Goal: Information Seeking & Learning: Understand process/instructions

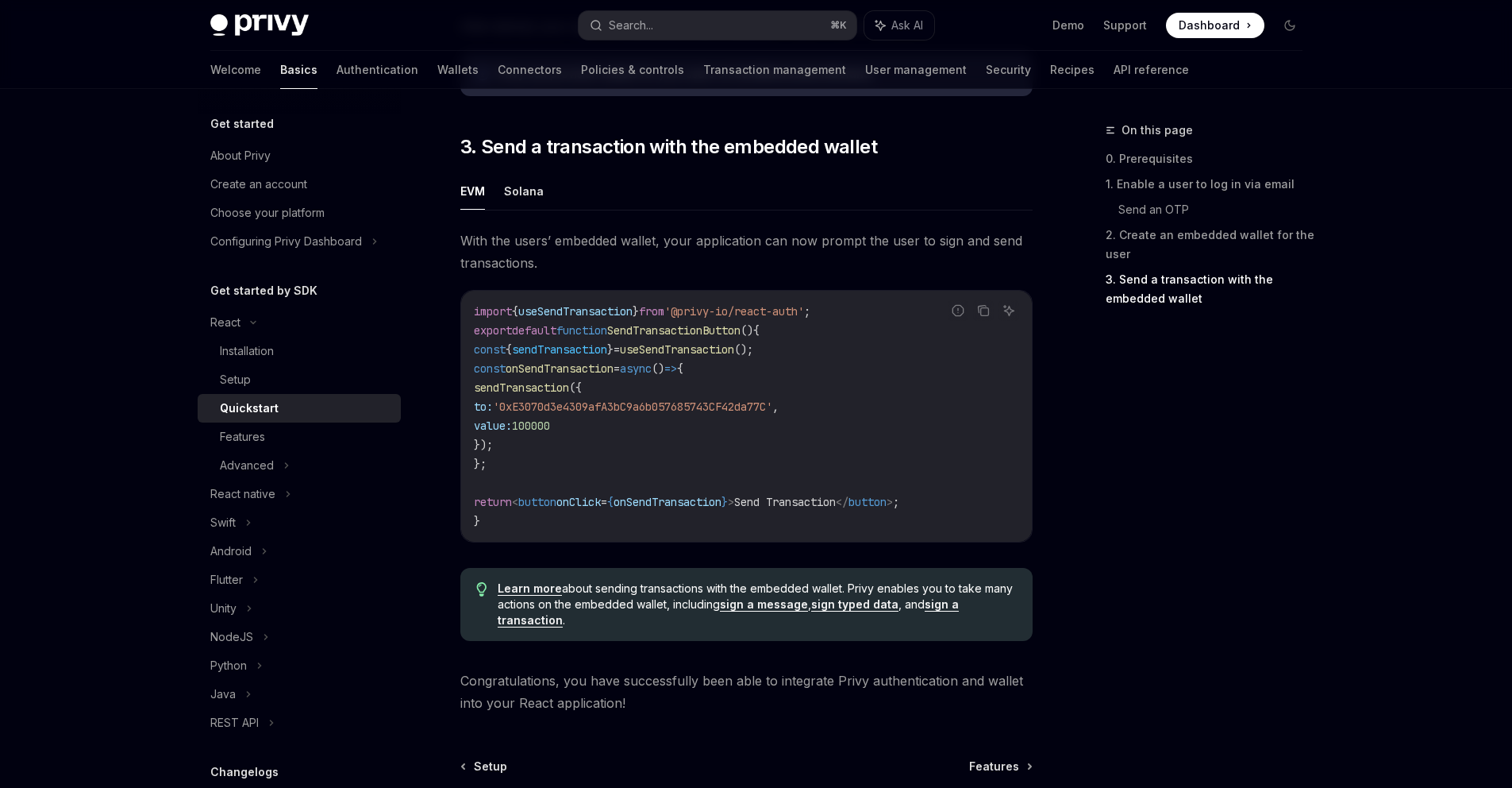
scroll to position [1516, 0]
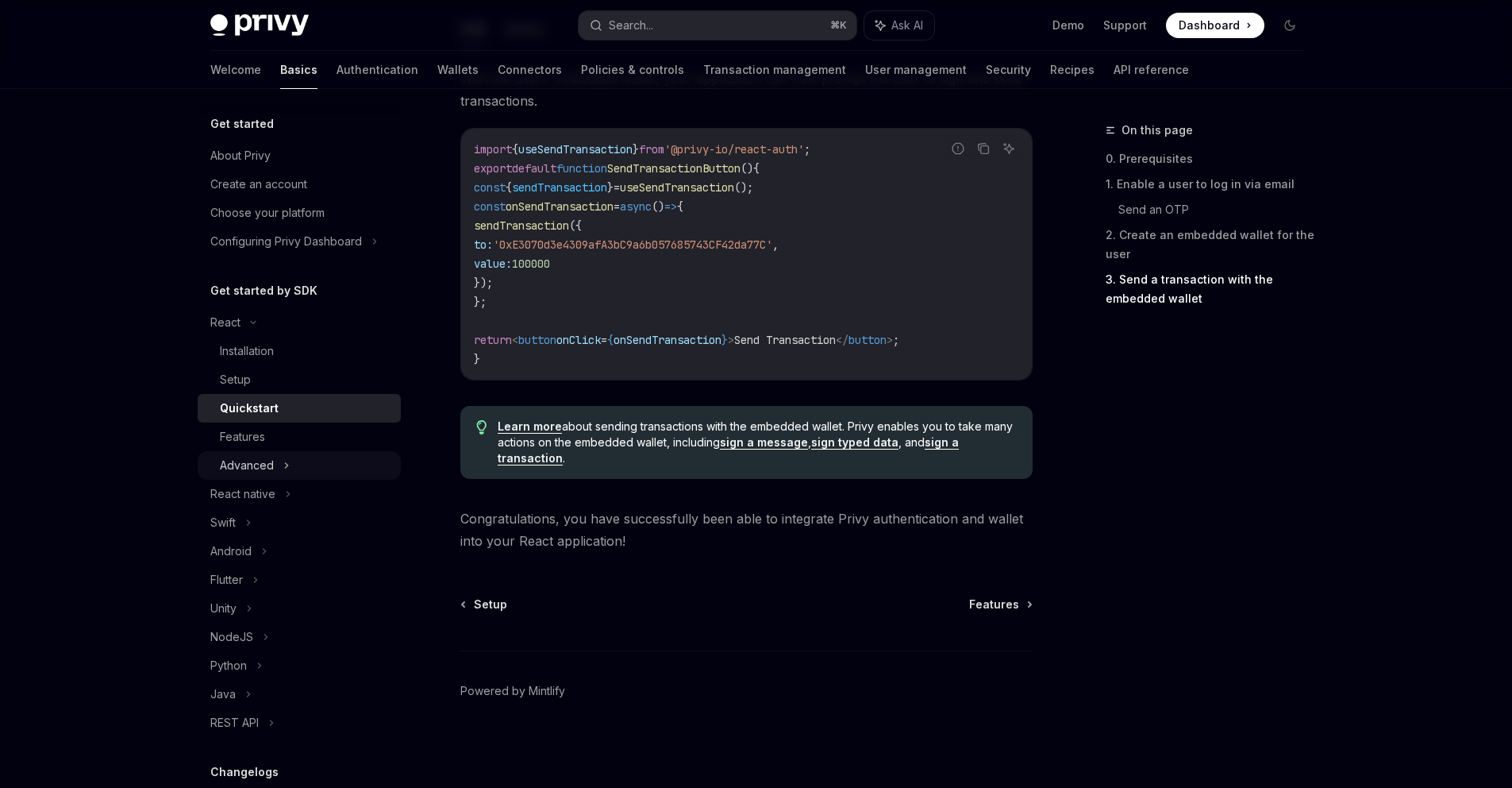
click at [277, 464] on div "Advanced" at bounding box center [299, 466] width 203 height 29
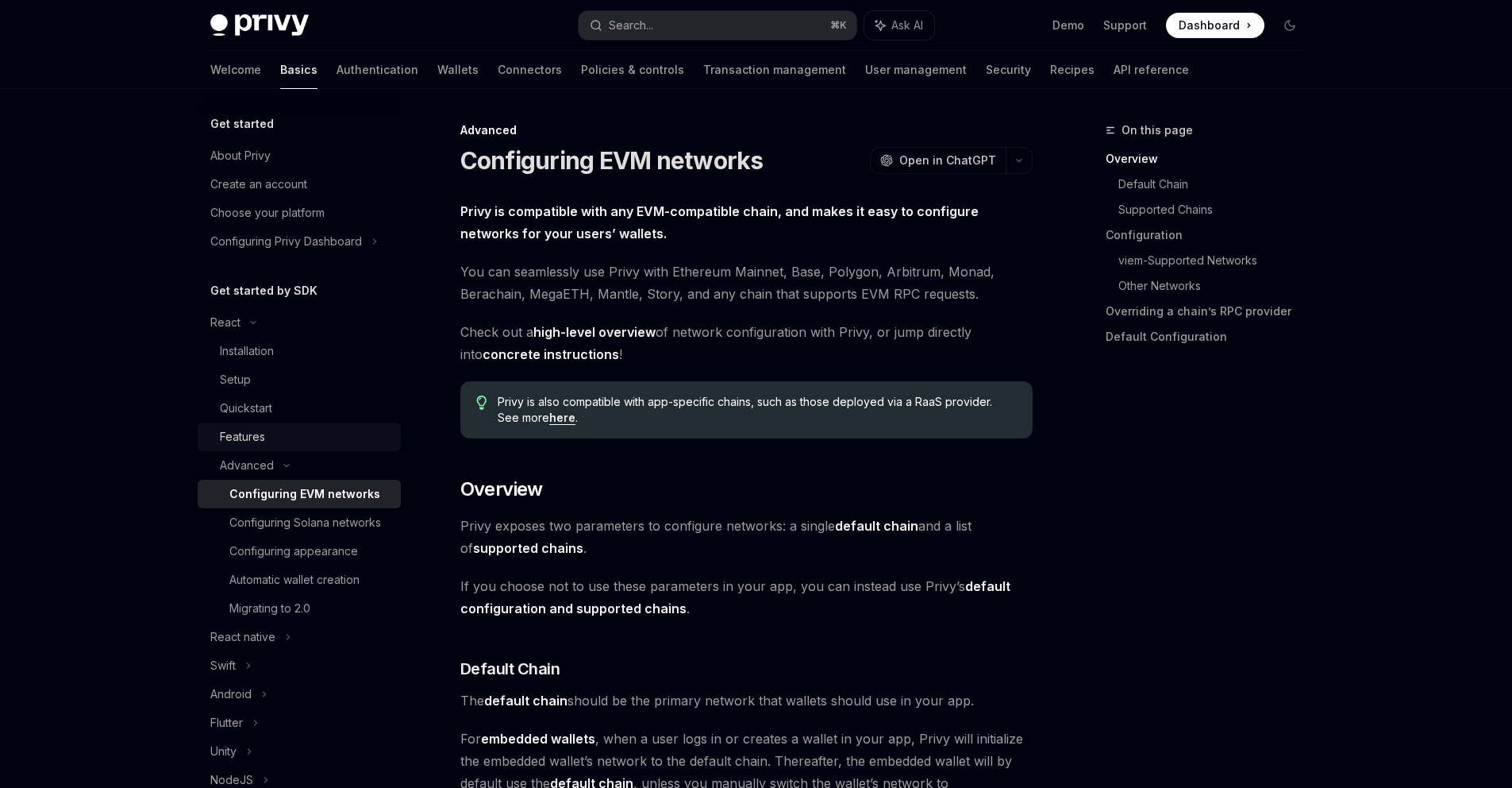
click at [297, 442] on div "Features" at bounding box center [305, 437] width 172 height 19
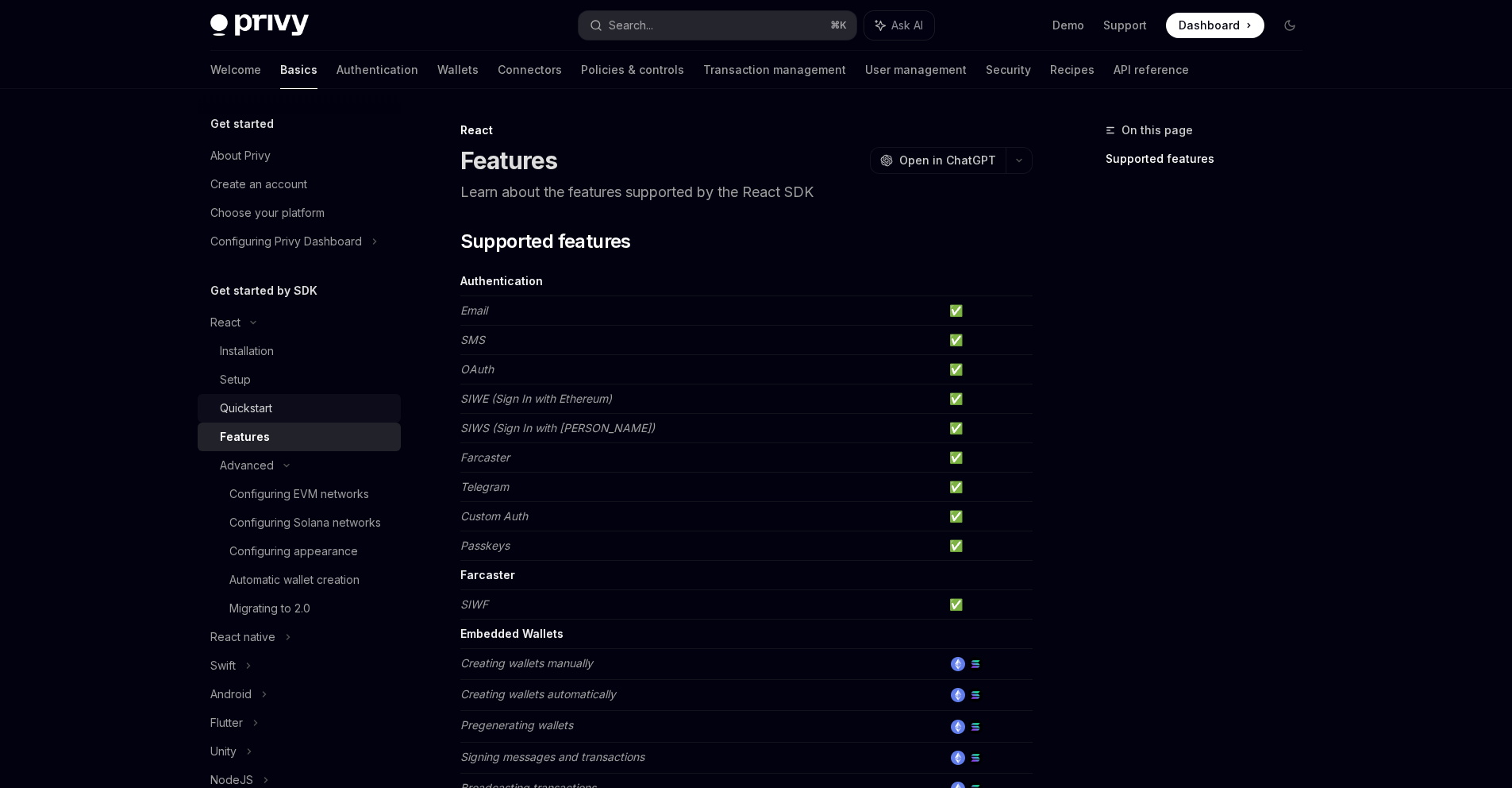
click at [302, 408] on div "Quickstart" at bounding box center [305, 408] width 172 height 19
type textarea "*"
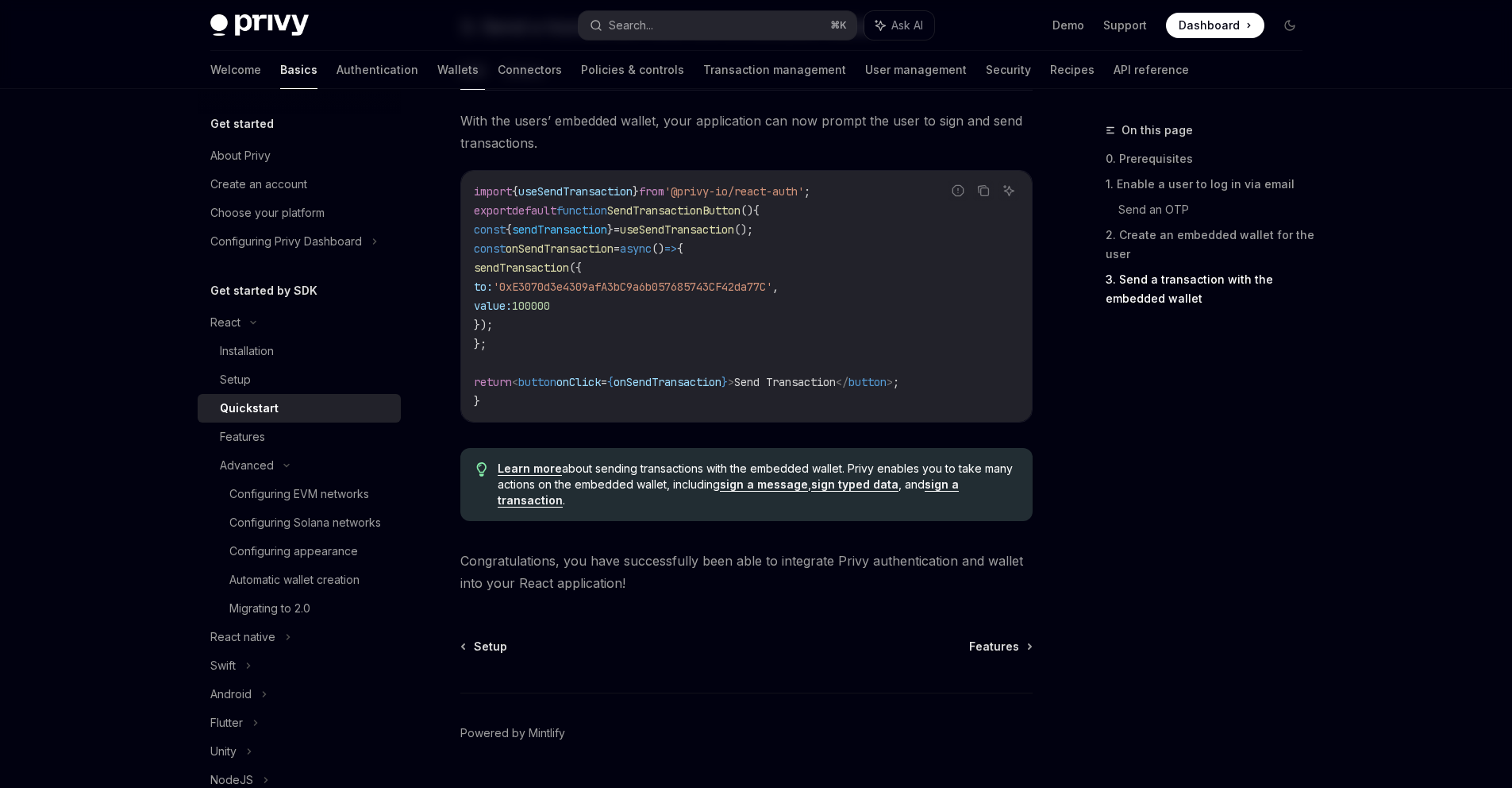
scroll to position [1516, 0]
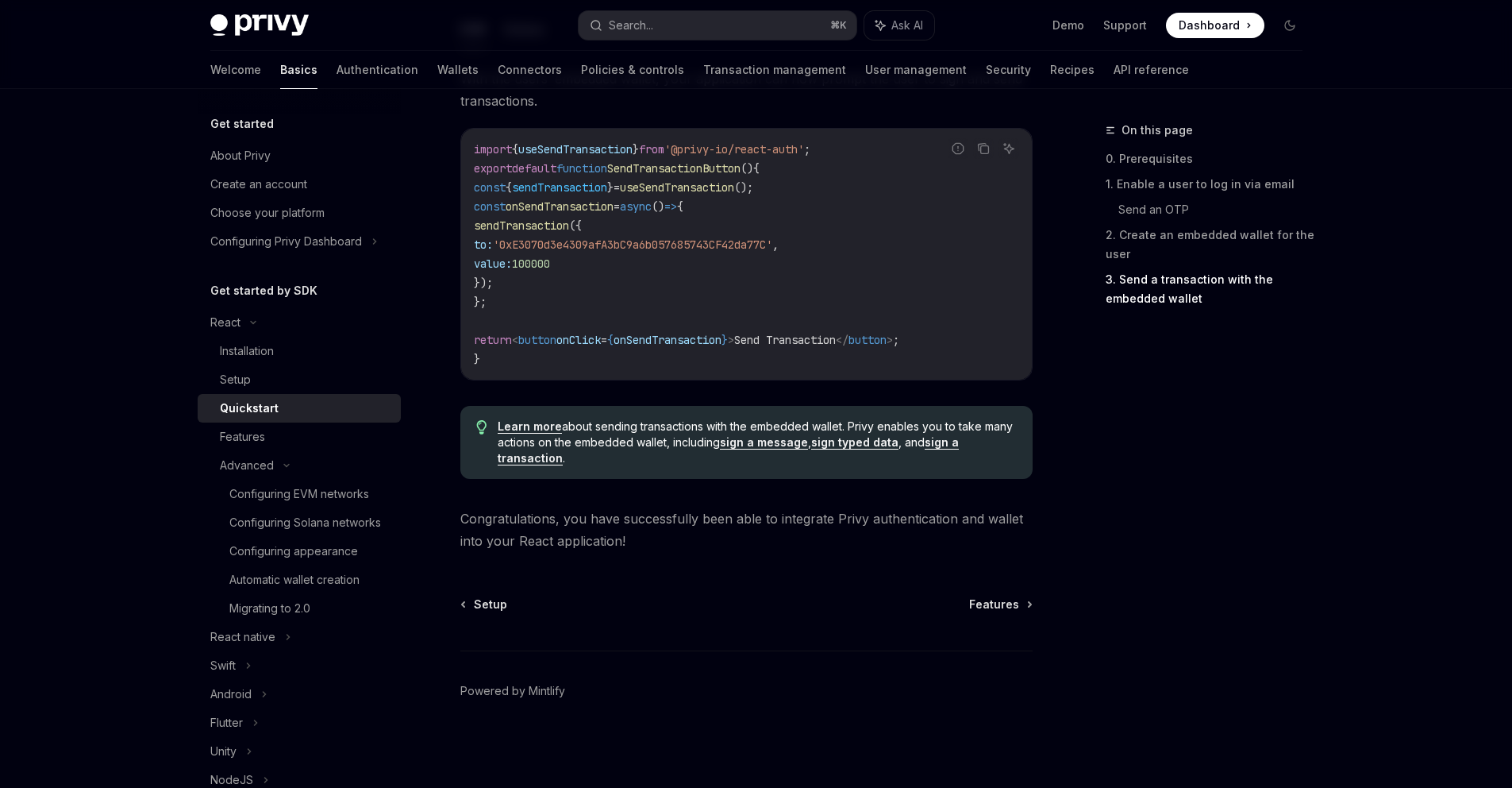
click at [594, 161] on span "function" at bounding box center [581, 168] width 51 height 14
click at [600, 150] on span "useSendTransaction" at bounding box center [575, 149] width 114 height 14
copy span "useSendTransaction"
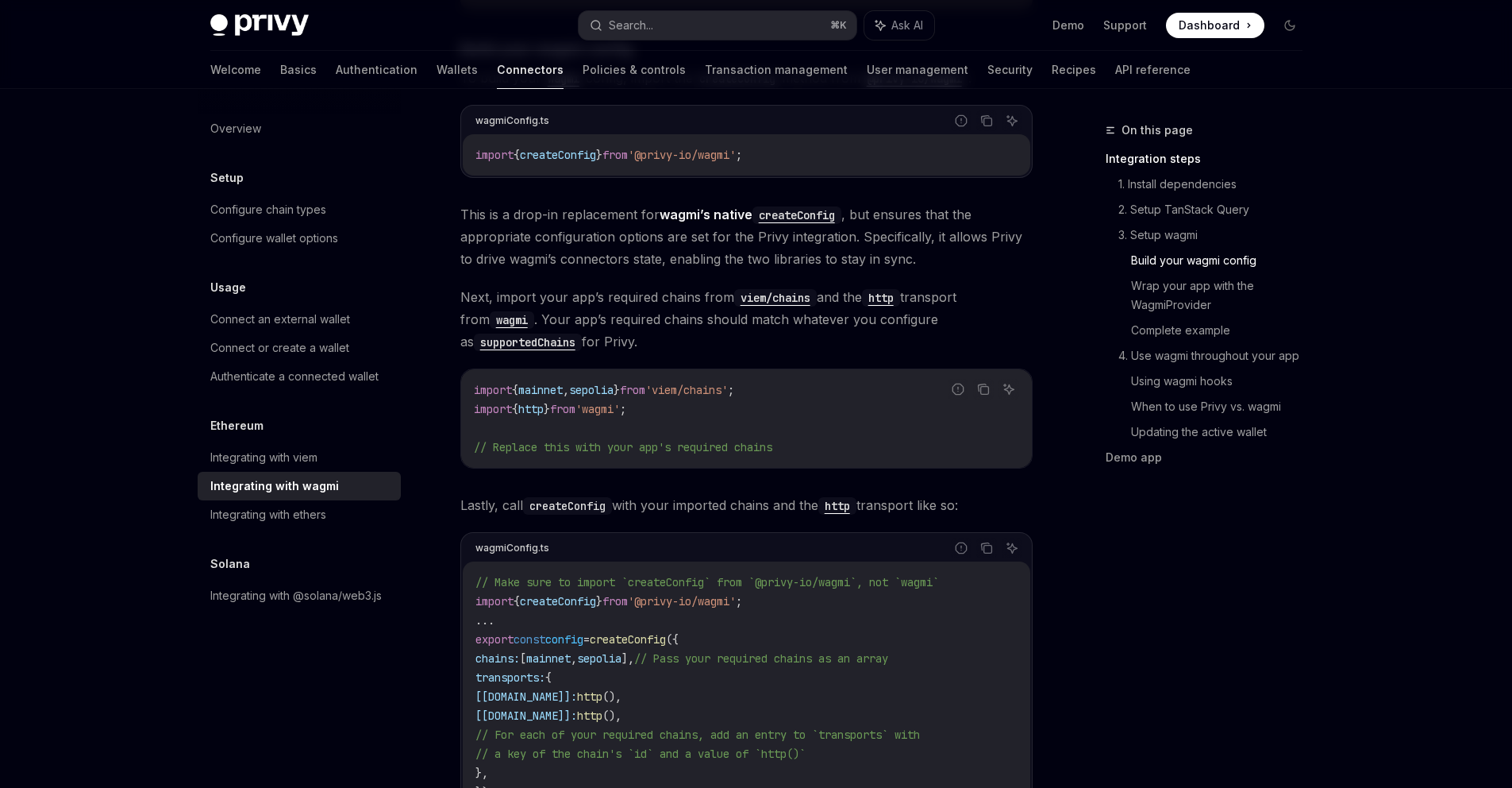
scroll to position [1766, 0]
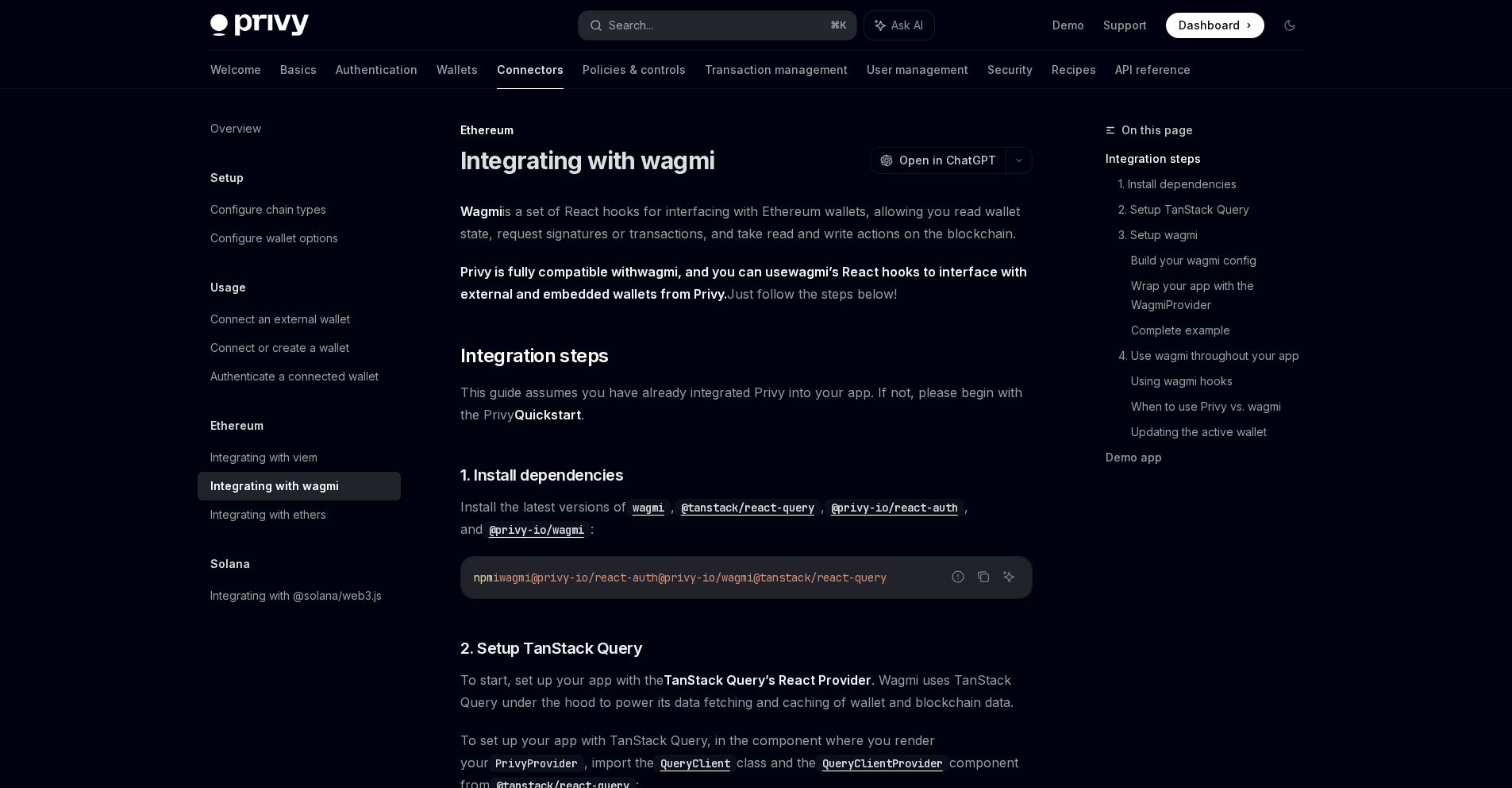
scroll to position [99, 0]
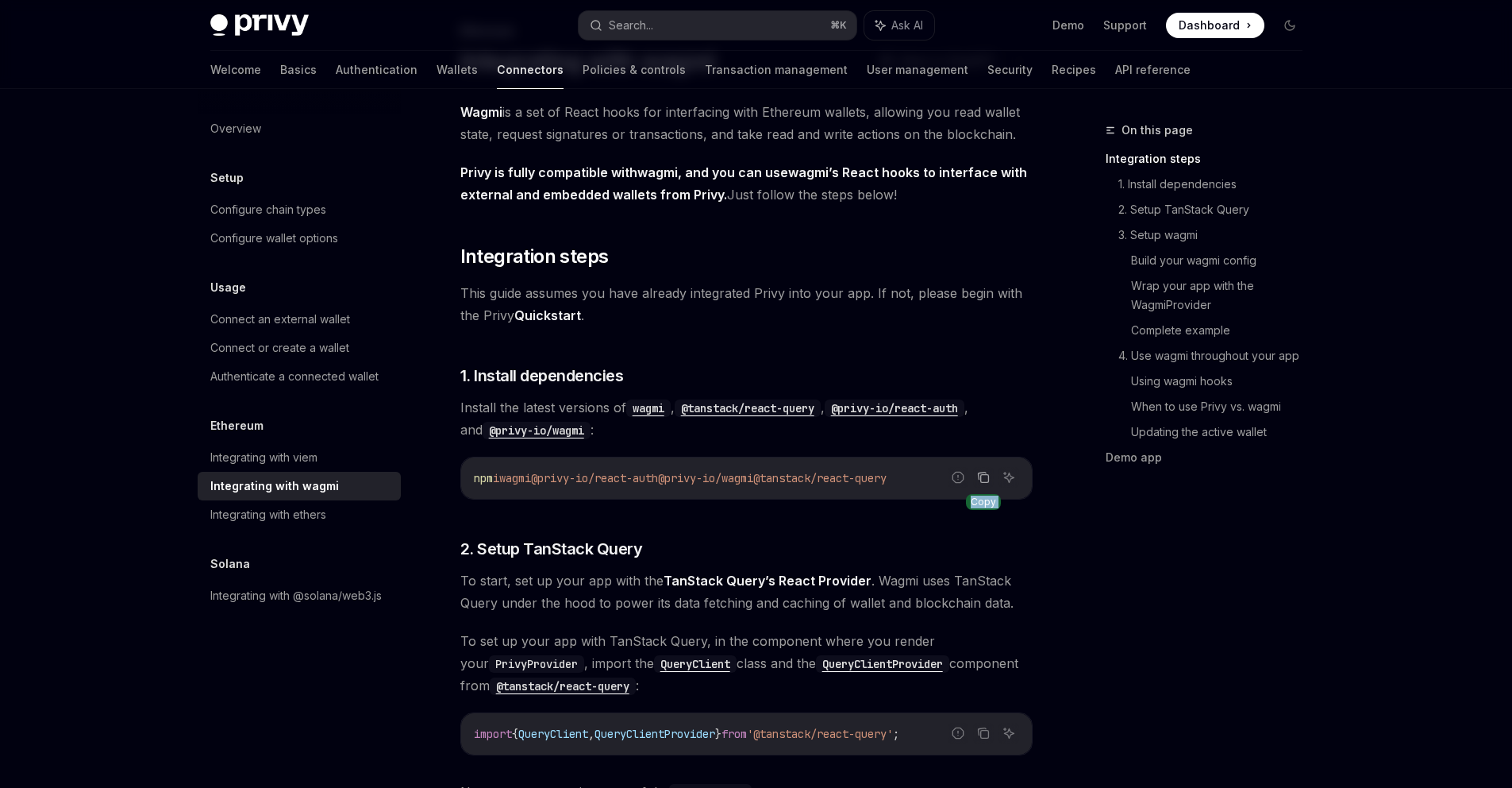
drag, startPoint x: 472, startPoint y: 481, endPoint x: 992, endPoint y: 472, distance: 520.1
click at [992, 472] on div "Report incorrect code Copy Ask AI npm i wagmi @privy-io/react-auth @privy-io/wa…" at bounding box center [746, 478] width 573 height 43
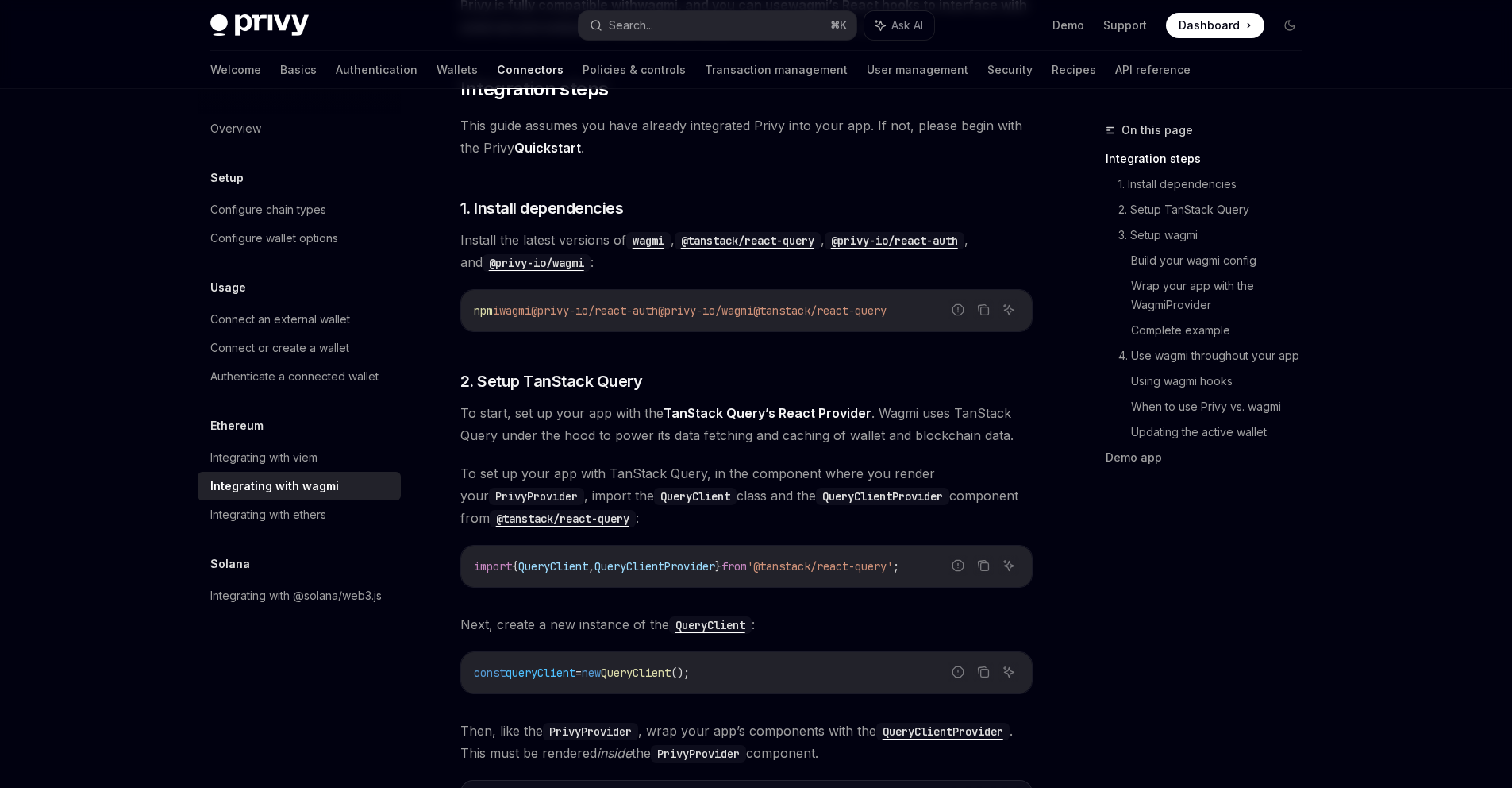
scroll to position [769, 0]
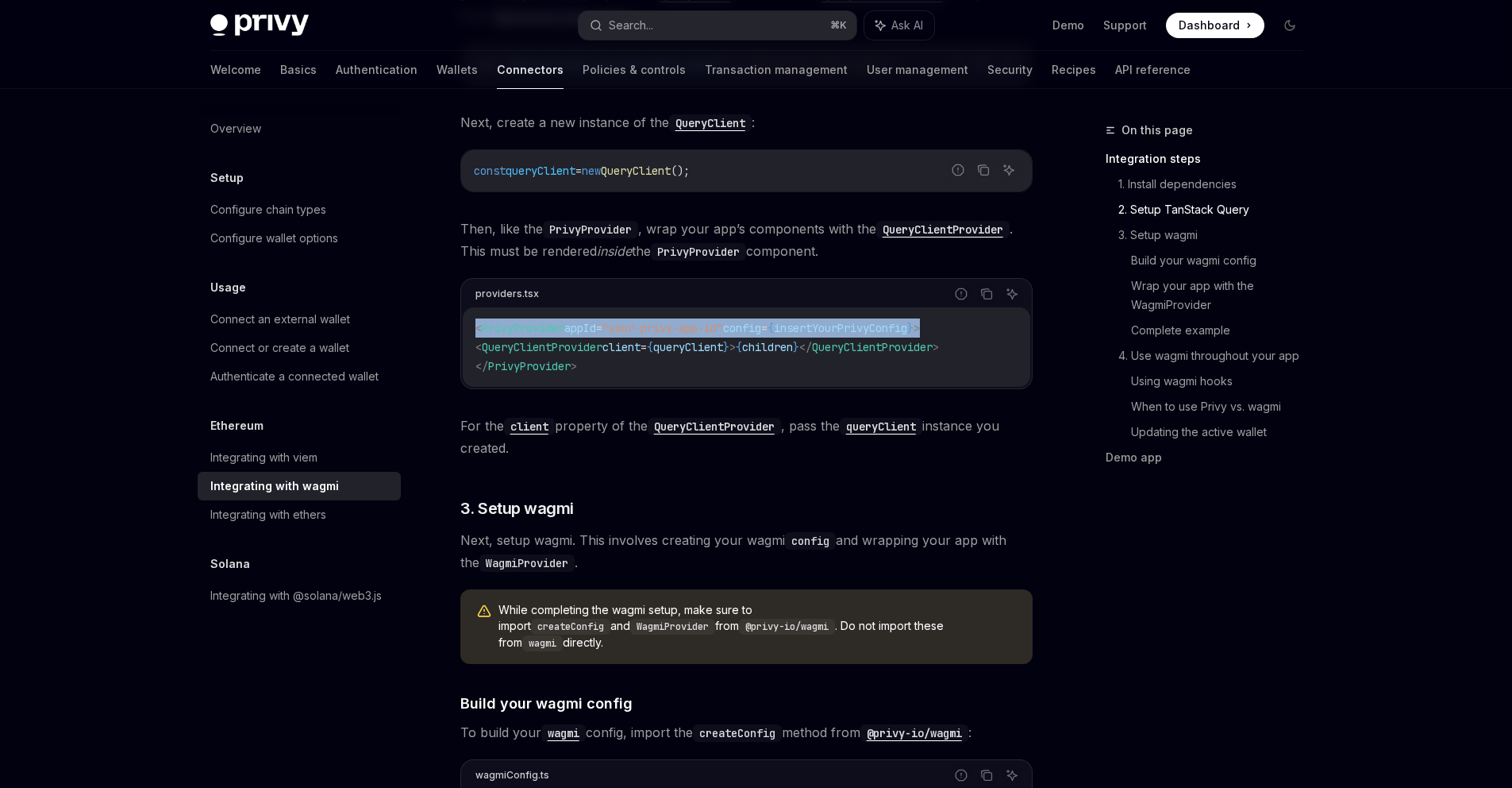
drag, startPoint x: 981, startPoint y: 324, endPoint x: 946, endPoint y: 328, distance: 35.2
click at [957, 326] on div "providers.tsx Report incorrect code Copy Ask AI < PrivyProvider appId = "your-p…" at bounding box center [746, 334] width 573 height 111
click at [555, 324] on span "PrivyProvider" at bounding box center [523, 327] width 83 height 14
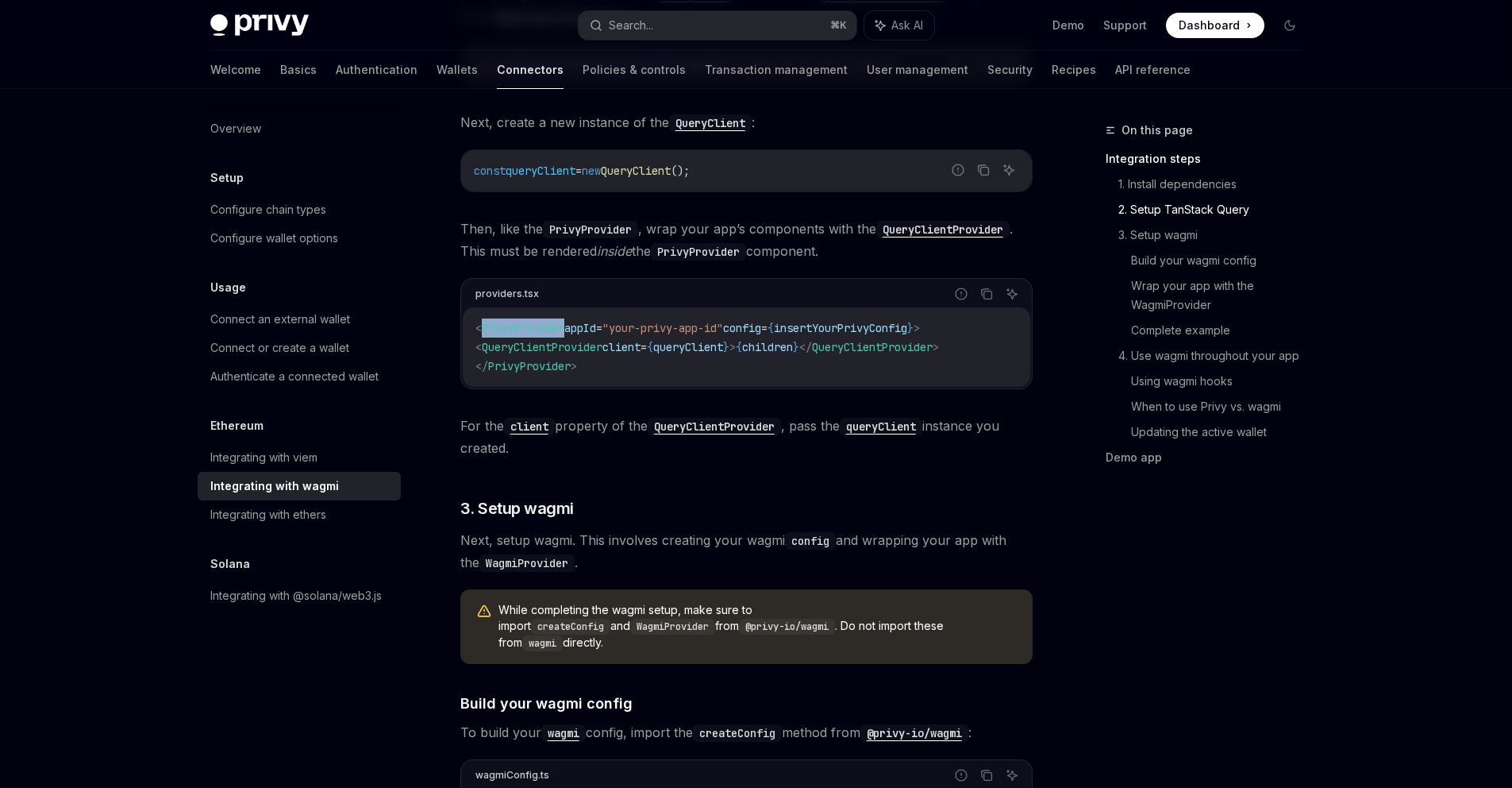
click at [555, 324] on span "PrivyProvider" at bounding box center [523, 327] width 83 height 14
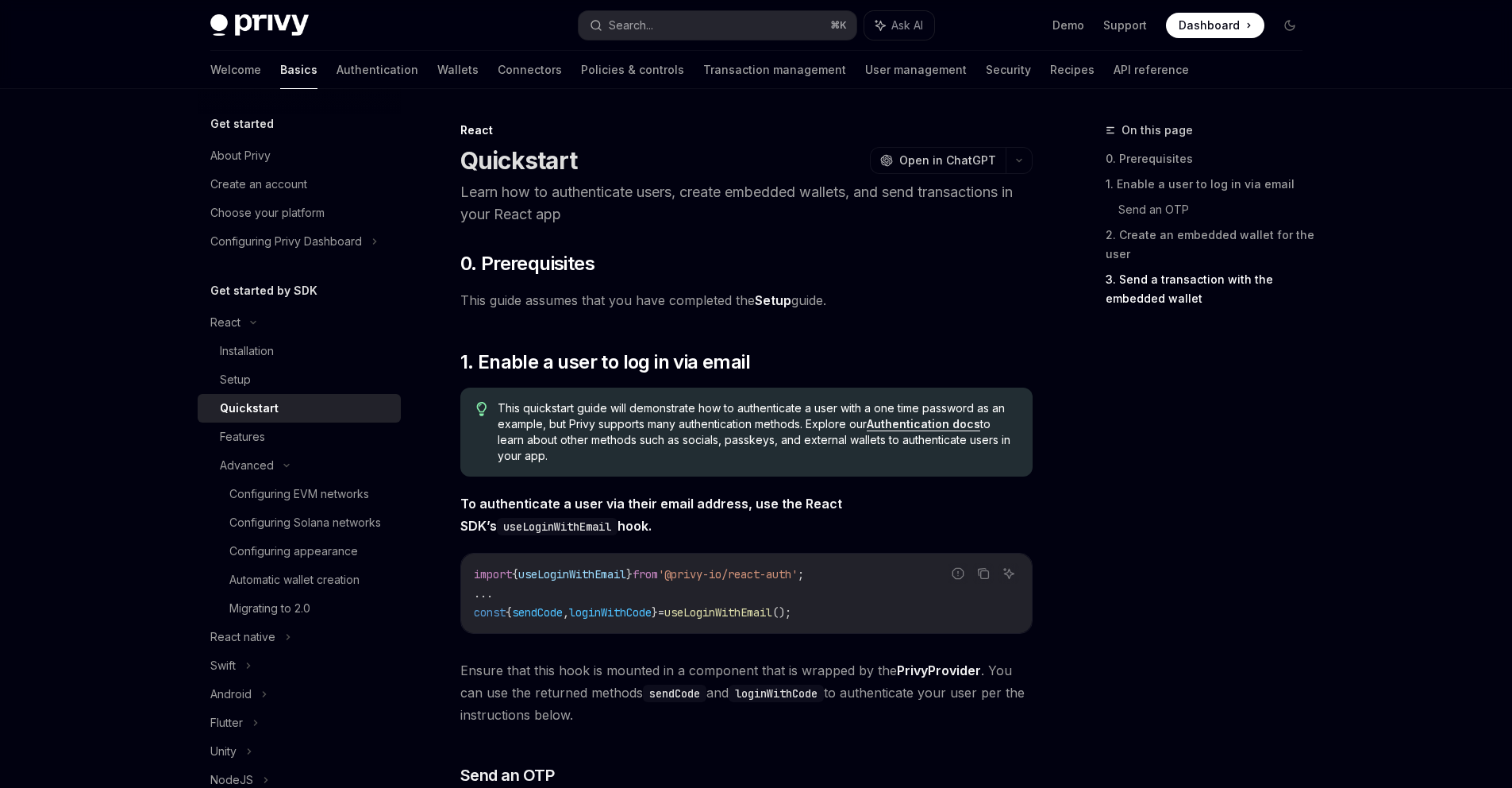
scroll to position [1516, 0]
